Goal: Communication & Community: Answer question/provide support

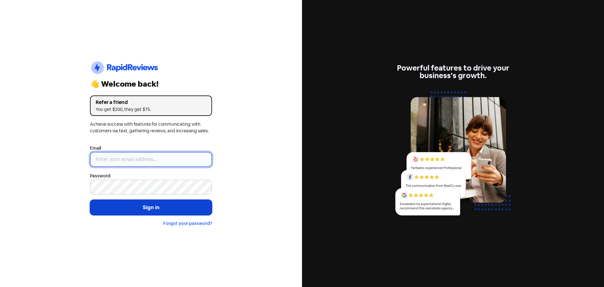
type input "[EMAIL_ADDRESS][DOMAIN_NAME]"
click at [164, 206] on button "Sign in" at bounding box center [151, 208] width 122 height 16
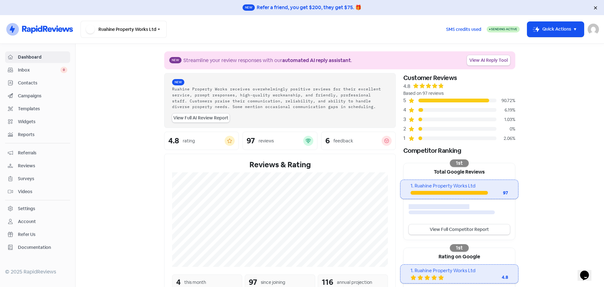
click at [30, 164] on span "Reviews" at bounding box center [42, 165] width 49 height 7
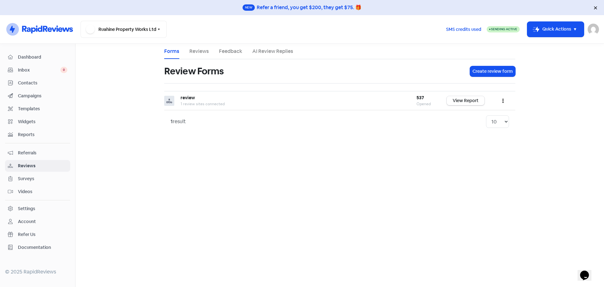
click at [180, 121] on div "1 result" at bounding box center [178, 122] width 15 height 8
click at [198, 50] on link "Reviews" at bounding box center [199, 52] width 20 height 8
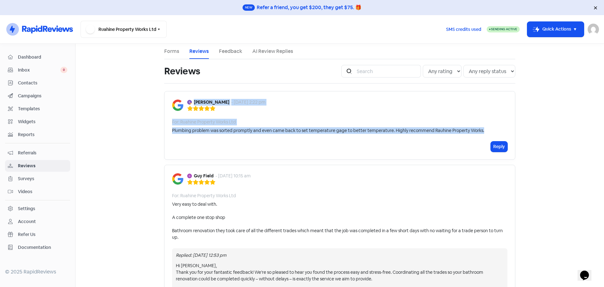
drag, startPoint x: 466, startPoint y: 130, endPoint x: 192, endPoint y: 99, distance: 275.9
click at [192, 99] on div "[PERSON_NAME] - [DATE] 2:22 pm For: Ruahine Property Works Ltd Plumbing problem…" at bounding box center [339, 125] width 351 height 69
click at [497, 146] on button "Reply" at bounding box center [499, 146] width 17 height 10
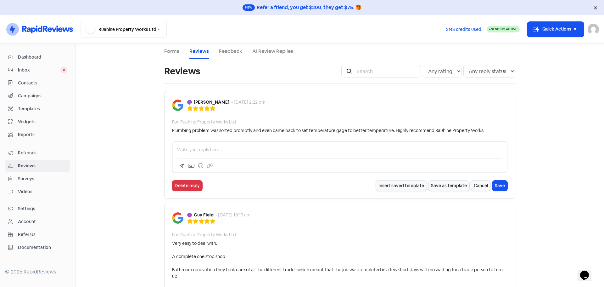
click at [226, 147] on p at bounding box center [339, 149] width 325 height 7
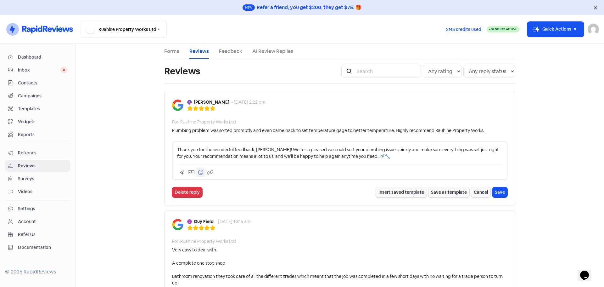
click at [200, 173] on icon at bounding box center [200, 172] width 5 height 5
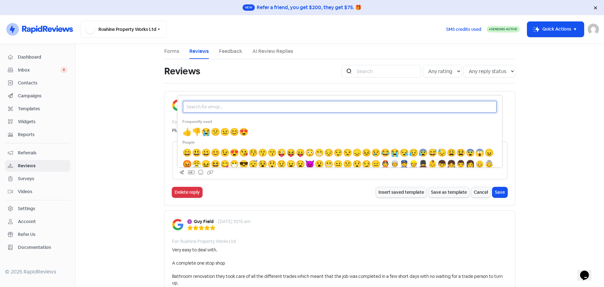
drag, startPoint x: 222, startPoint y: 109, endPoint x: 221, endPoint y: 105, distance: 4.5
click at [222, 109] on input "text" at bounding box center [340, 106] width 315 height 13
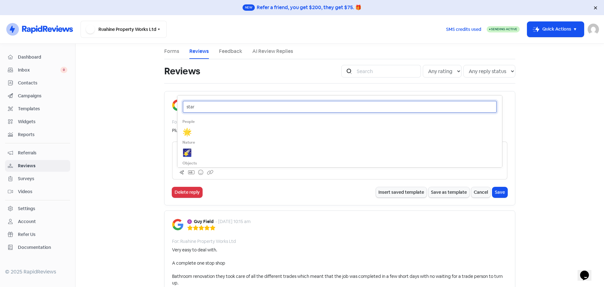
type input "star"
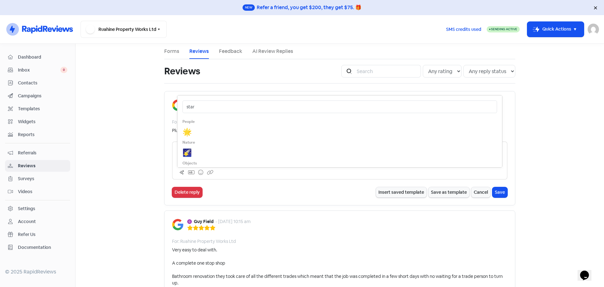
click at [186, 134] on span "🌟" at bounding box center [187, 132] width 9 height 10
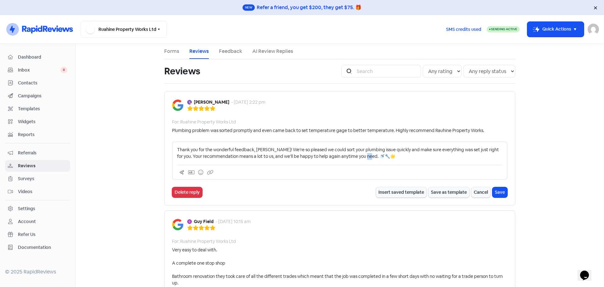
drag, startPoint x: 373, startPoint y: 158, endPoint x: 362, endPoint y: 156, distance: 10.6
click at [362, 156] on p "Thank you for the wonderful feedback, [PERSON_NAME]! We’re so pleased we could …" at bounding box center [339, 152] width 325 height 13
copy p "Thank you for the wonderful feedback, [PERSON_NAME]! We’re so pleased we could …"
click at [497, 192] on button "Save" at bounding box center [500, 192] width 15 height 10
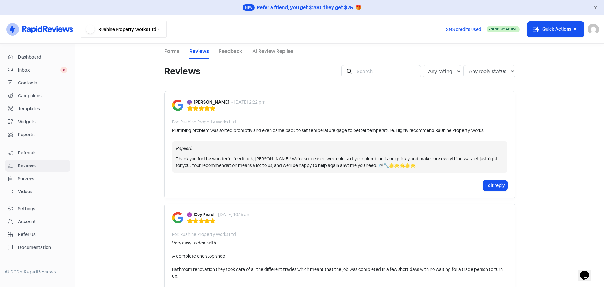
click at [149, 30] on button "Ruahine Property Works Ltd" at bounding box center [124, 29] width 86 height 17
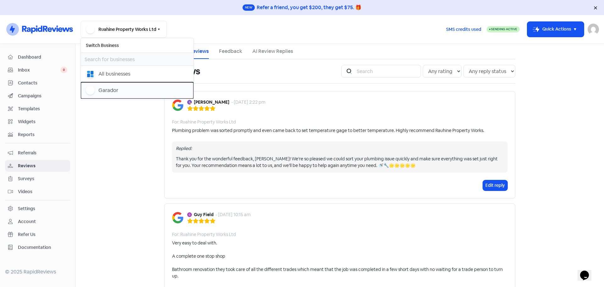
click at [117, 90] on div "Garador" at bounding box center [109, 91] width 20 height 8
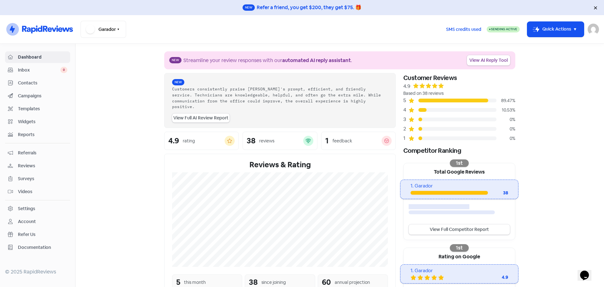
click at [25, 166] on span "Reviews" at bounding box center [42, 165] width 49 height 7
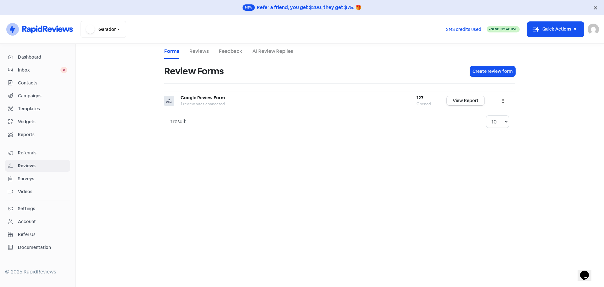
click at [197, 53] on link "Reviews" at bounding box center [199, 52] width 20 height 8
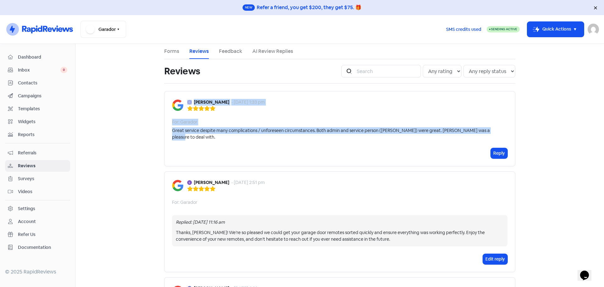
drag, startPoint x: 486, startPoint y: 130, endPoint x: 187, endPoint y: 103, distance: 299.7
click at [187, 103] on div "Beth Crosswell - 15 Aug 2025, 1:33 pm For: Garador Great service despite many c…" at bounding box center [339, 128] width 351 height 75
copy div "Beth Crosswell - 15 Aug 2025, 1:33 pm For: Garador Great service despite many c…"
click at [491, 148] on button "Reply" at bounding box center [499, 153] width 17 height 10
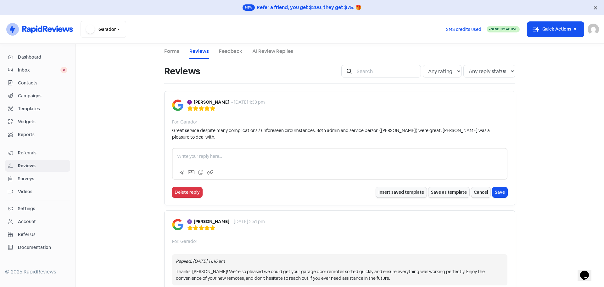
click at [237, 148] on div at bounding box center [340, 163] width 336 height 31
click at [232, 153] on p at bounding box center [339, 156] width 325 height 7
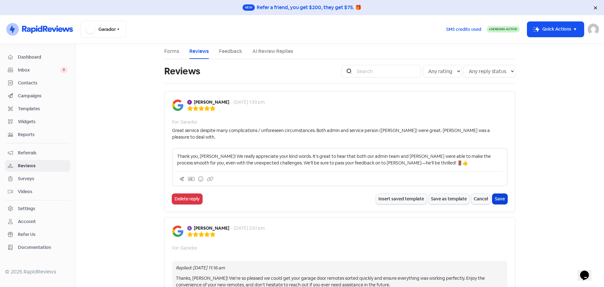
click at [497, 194] on button "Save" at bounding box center [500, 199] width 15 height 10
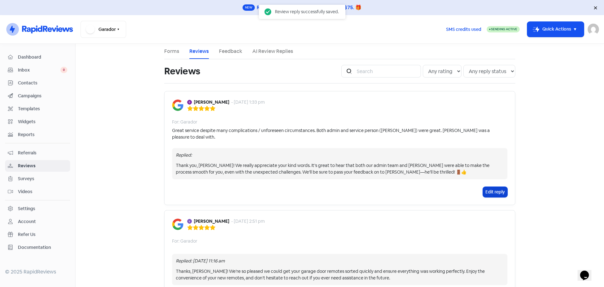
click at [490, 187] on button "Edit reply" at bounding box center [495, 192] width 25 height 10
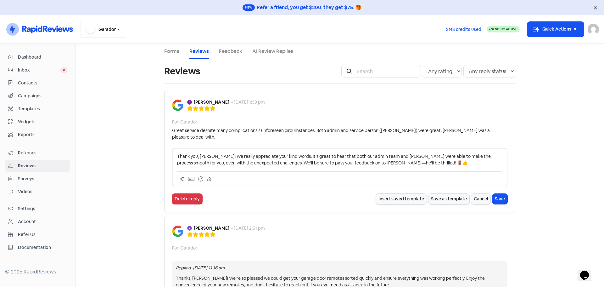
click at [116, 31] on icon "button" at bounding box center [118, 29] width 5 height 5
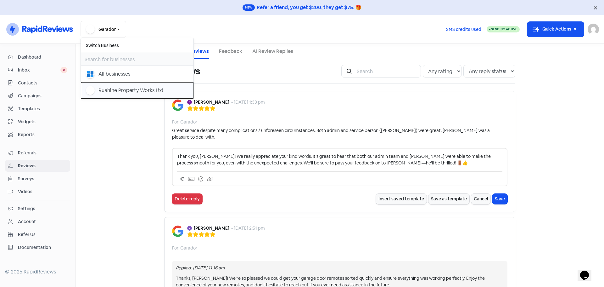
click at [109, 89] on div "Ruahine Property Works Ltd" at bounding box center [131, 91] width 65 height 8
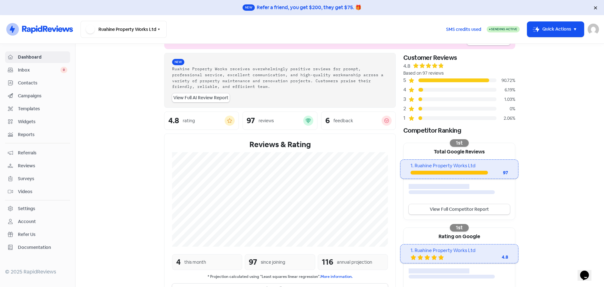
scroll to position [31, 0]
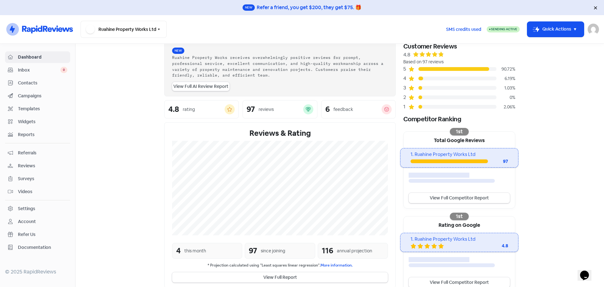
click at [28, 162] on span "Reviews" at bounding box center [42, 165] width 49 height 7
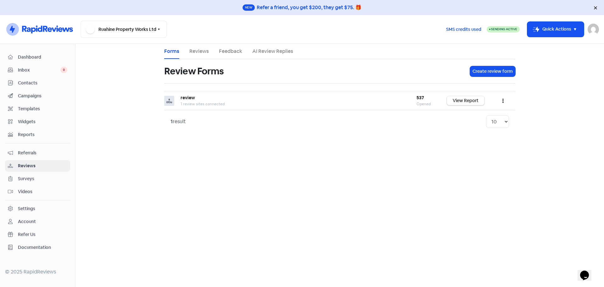
click at [202, 53] on link "Reviews" at bounding box center [199, 52] width 20 height 8
